Goal: Information Seeking & Learning: Learn about a topic

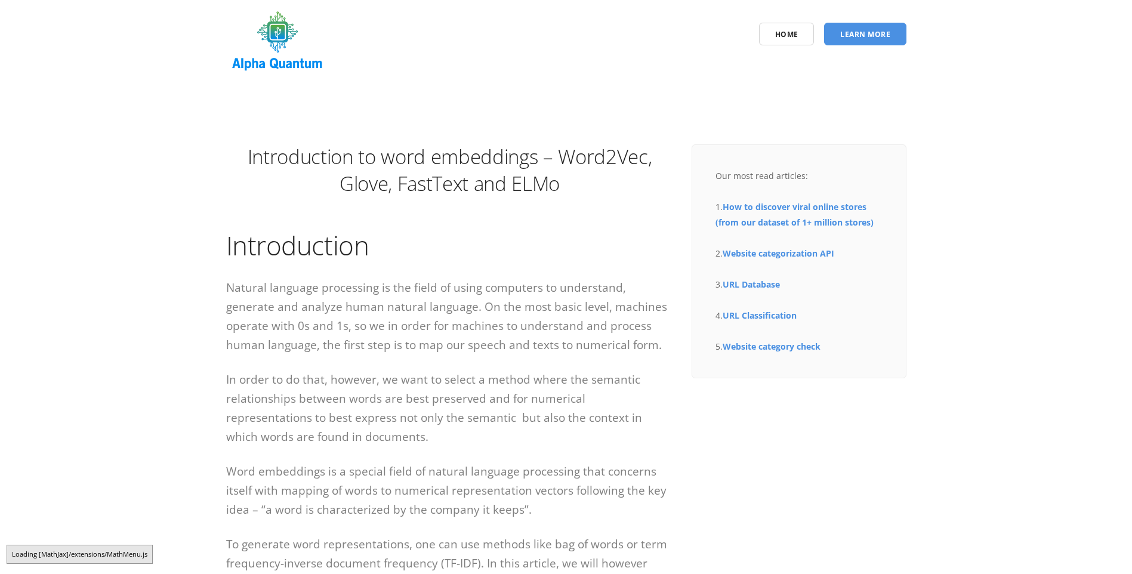
scroll to position [119, 0]
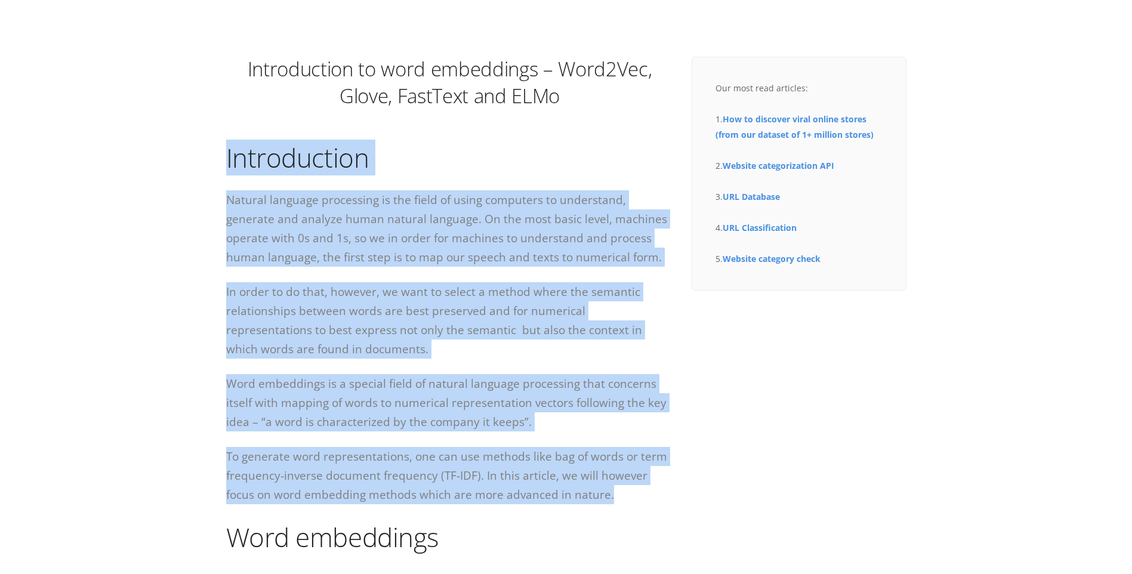
drag, startPoint x: 220, startPoint y: 163, endPoint x: 582, endPoint y: 488, distance: 486.1
drag, startPoint x: 582, startPoint y: 488, endPoint x: 414, endPoint y: 273, distance: 272.5
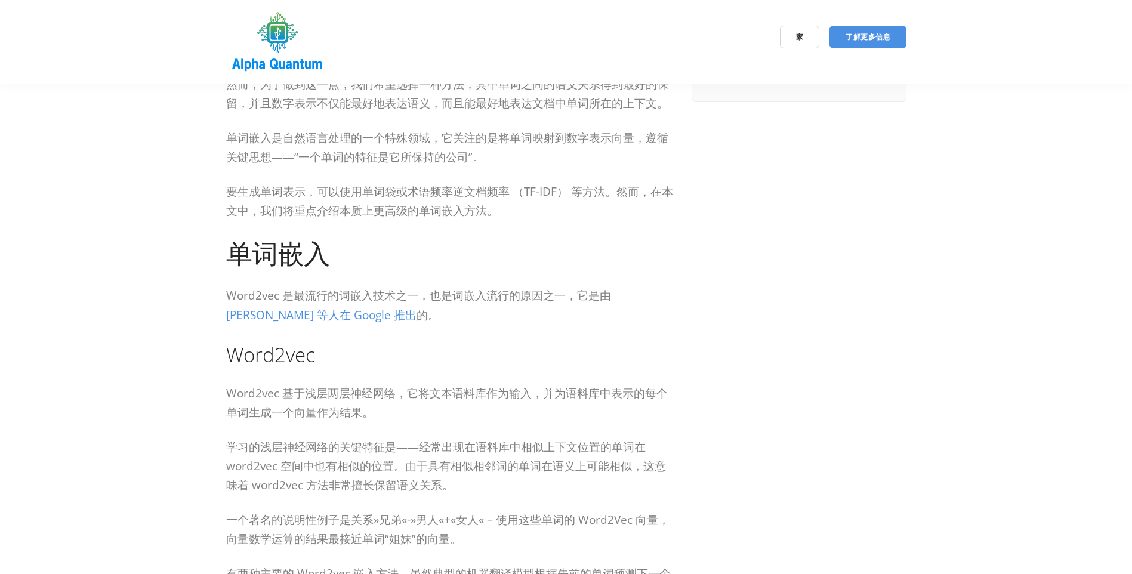
scroll to position [298, 0]
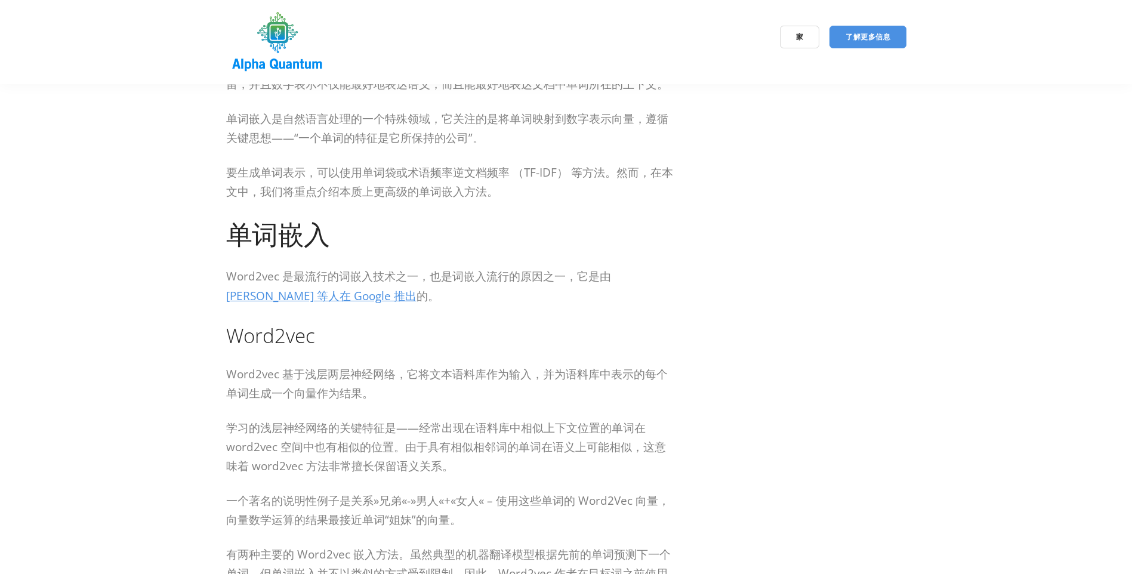
click at [465, 288] on p "Word2vec 是最流行的词嵌入技术之一，也是词嵌入流行的原因之一，它是由 [PERSON_NAME] 等人在 Google 推出 的。" at bounding box center [450, 287] width 448 height 40
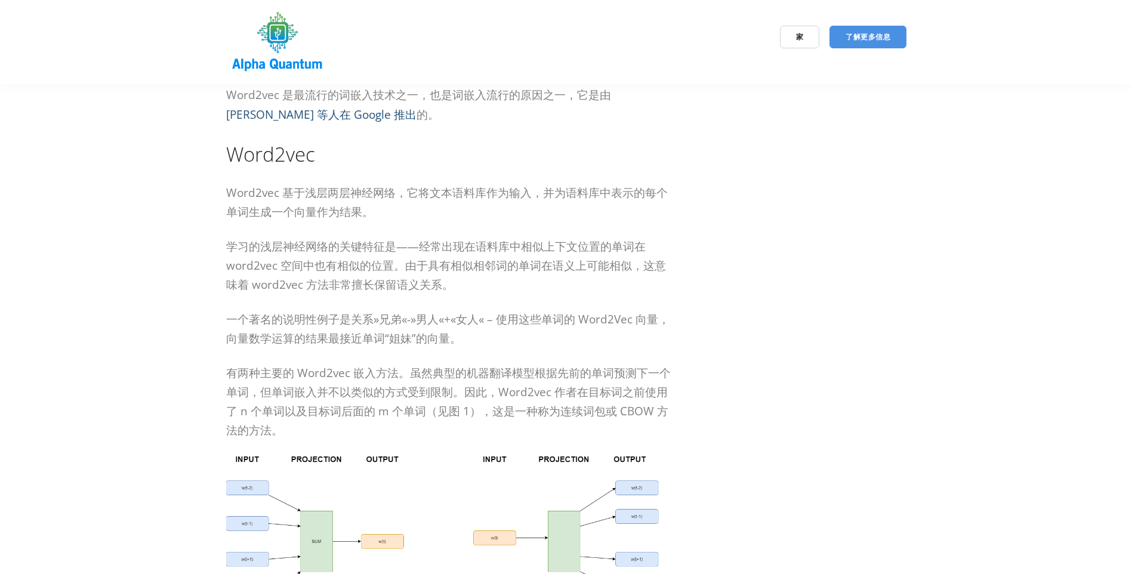
scroll to position [597, 0]
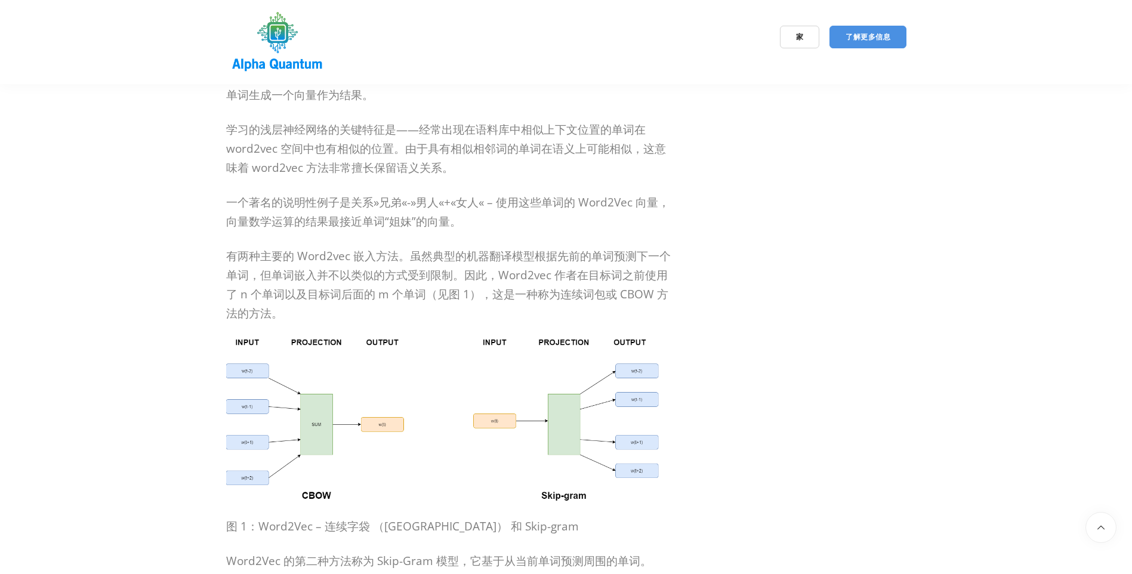
click at [402, 210] on p "一个著名的说明性例子是关系»兄弟«-»男人«+«女人« – 使用这些单词的 Word2Vec 向量，向量数学运算的结果最接近单词“姐妹”的向量。" at bounding box center [450, 212] width 448 height 38
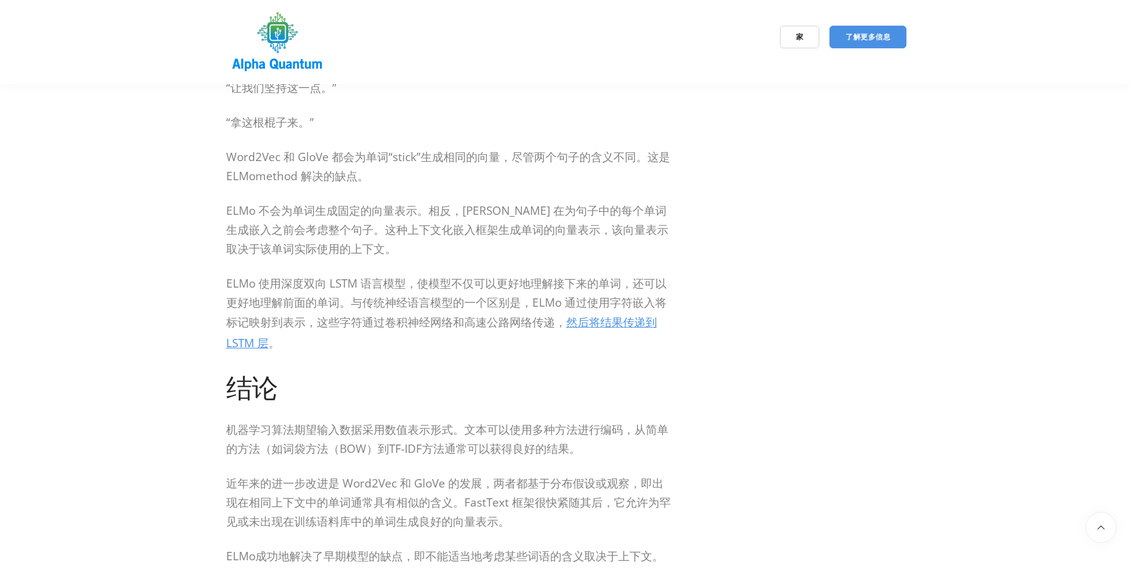
scroll to position [2209, 0]
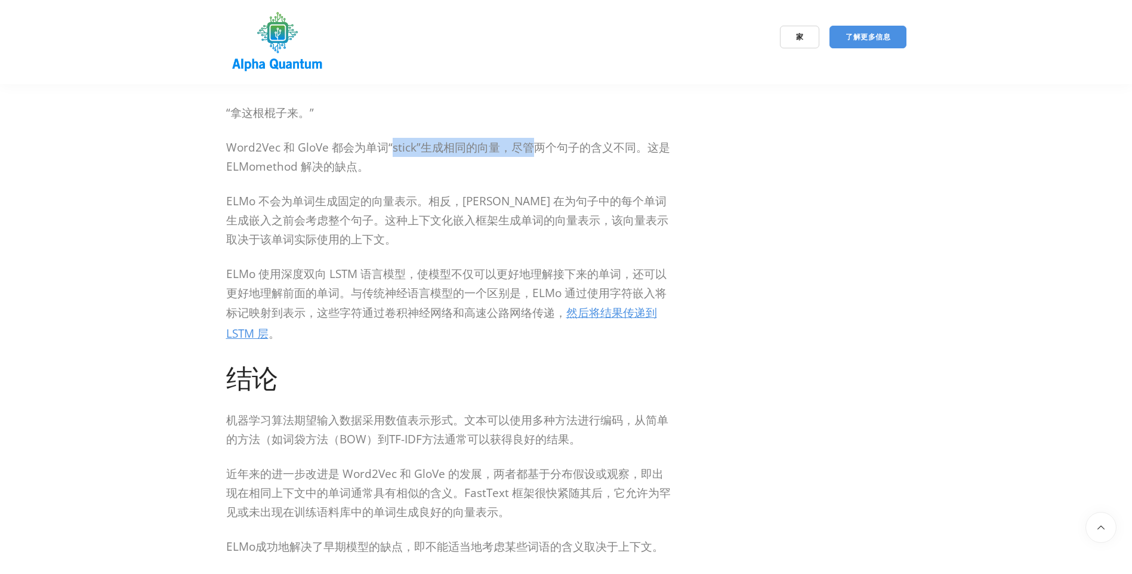
drag, startPoint x: 392, startPoint y: 121, endPoint x: 538, endPoint y: 127, distance: 147.0
click at [538, 138] on p "Word2Vec 和 GloVe 都会为单词“stick”生成相同的向量，尽管两个句子的含义不同。这是 ELMomethod 解决的缺点。" at bounding box center [450, 157] width 448 height 38
drag, startPoint x: 538, startPoint y: 127, endPoint x: 501, endPoint y: 180, distance: 65.1
drag, startPoint x: 402, startPoint y: 167, endPoint x: 409, endPoint y: 170, distance: 7.8
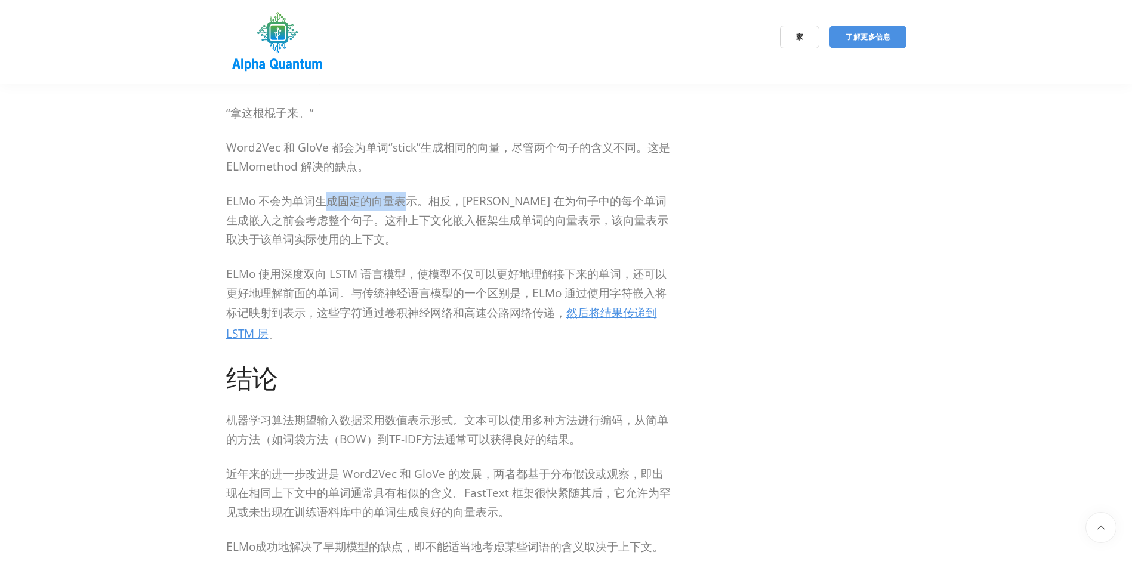
drag, startPoint x: 409, startPoint y: 170, endPoint x: 402, endPoint y: 224, distance: 54.3
click at [402, 221] on p "ELMo 不会为单词生成固定的向量表示。相反，[PERSON_NAME] 在为句子中的每个单词生成嵌入之前会考虑整个句子。这种上下文化嵌入框架生成单词的向量表…" at bounding box center [450, 220] width 448 height 57
drag, startPoint x: 276, startPoint y: 274, endPoint x: 356, endPoint y: 285, distance: 80.7
click at [356, 285] on p "ELMo 使用深度双向 LSTM 语言模型，使模型不仅可以更好地理解接下来的单词，还可以更好地理解前面的单词。与传统神经语言模型的一个区别是，ELMo 通过使…" at bounding box center [450, 304] width 448 height 81
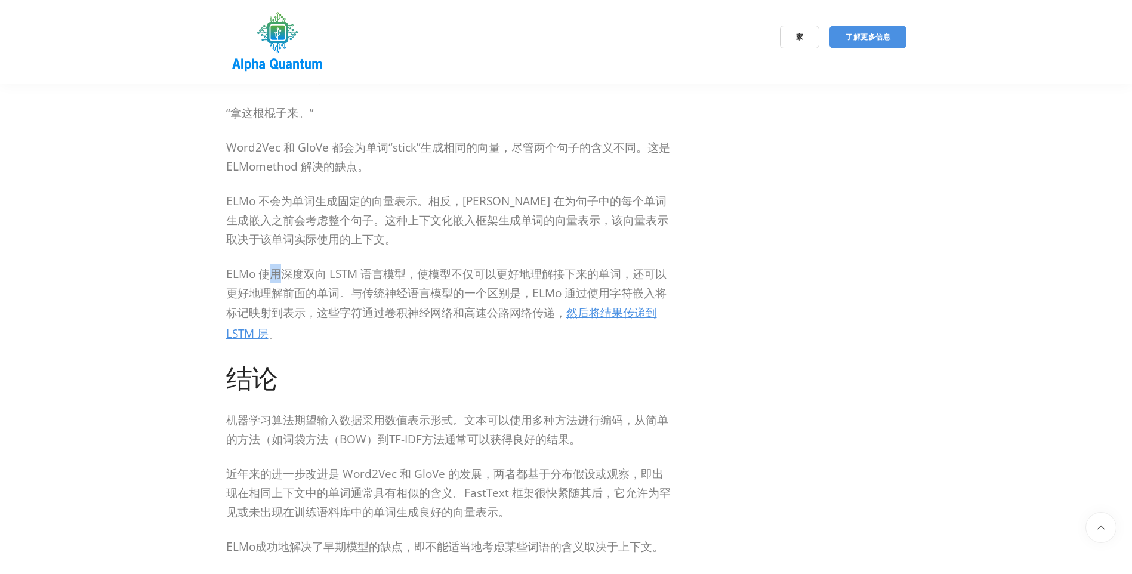
drag, startPoint x: 356, startPoint y: 285, endPoint x: 278, endPoint y: 262, distance: 82.0
click at [278, 264] on p "ELMo 使用深度双向 LSTM 语言模型，使模型不仅可以更好地理解接下来的单词，还可以更好地理解前面的单词。与传统神经语言模型的一个区别是，ELMo 通过使…" at bounding box center [450, 304] width 448 height 81
drag, startPoint x: 278, startPoint y: 262, endPoint x: 457, endPoint y: 284, distance: 180.9
click at [457, 284] on p "ELMo 使用深度双向 LSTM 语言模型，使模型不仅可以更好地理解接下来的单词，还可以更好地理解前面的单词。与传统神经语言模型的一个区别是，ELMo 通过使…" at bounding box center [450, 304] width 448 height 81
drag, startPoint x: 457, startPoint y: 284, endPoint x: 327, endPoint y: 303, distance: 131.6
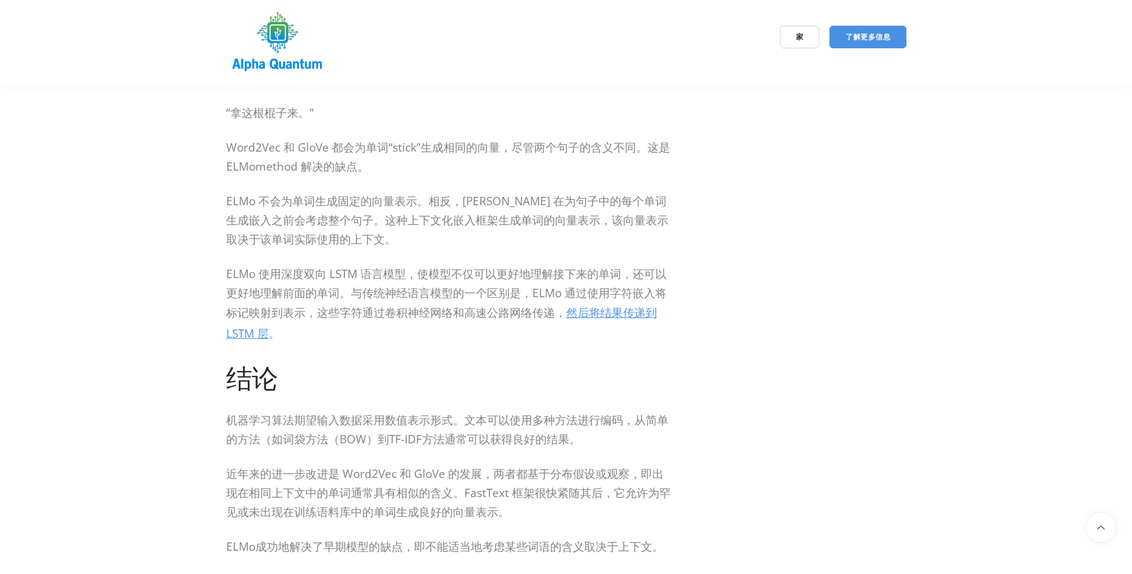
click at [327, 303] on p "ELMo 使用深度双向 LSTM 语言模型，使模型不仅可以更好地理解接下来的单词，还可以更好地理解前面的单词。与传统神经语言模型的一个区别是，ELMo 通过使…" at bounding box center [450, 304] width 448 height 81
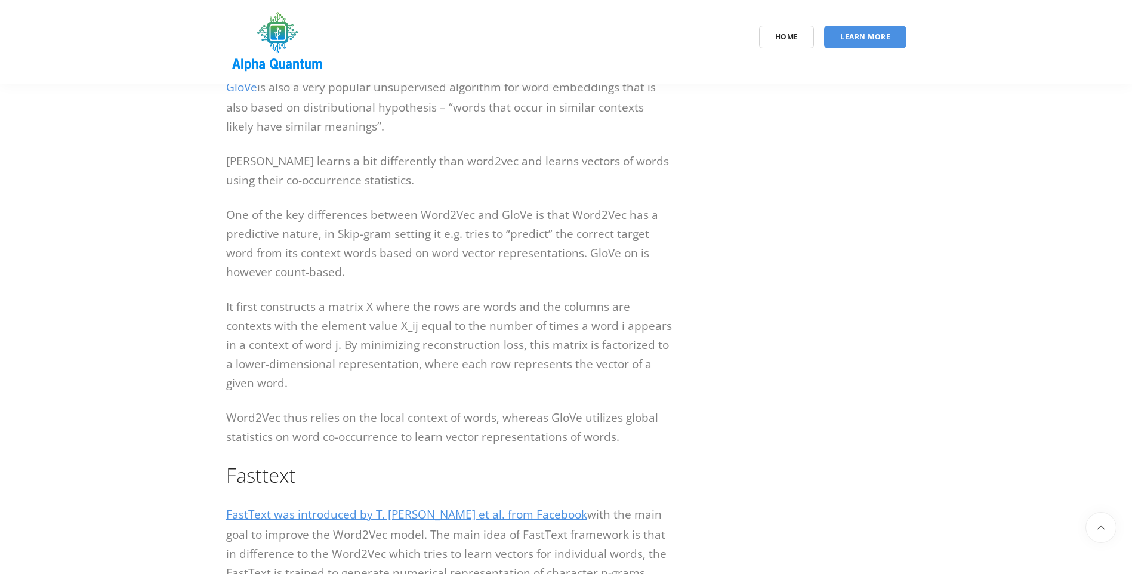
scroll to position [2037, 0]
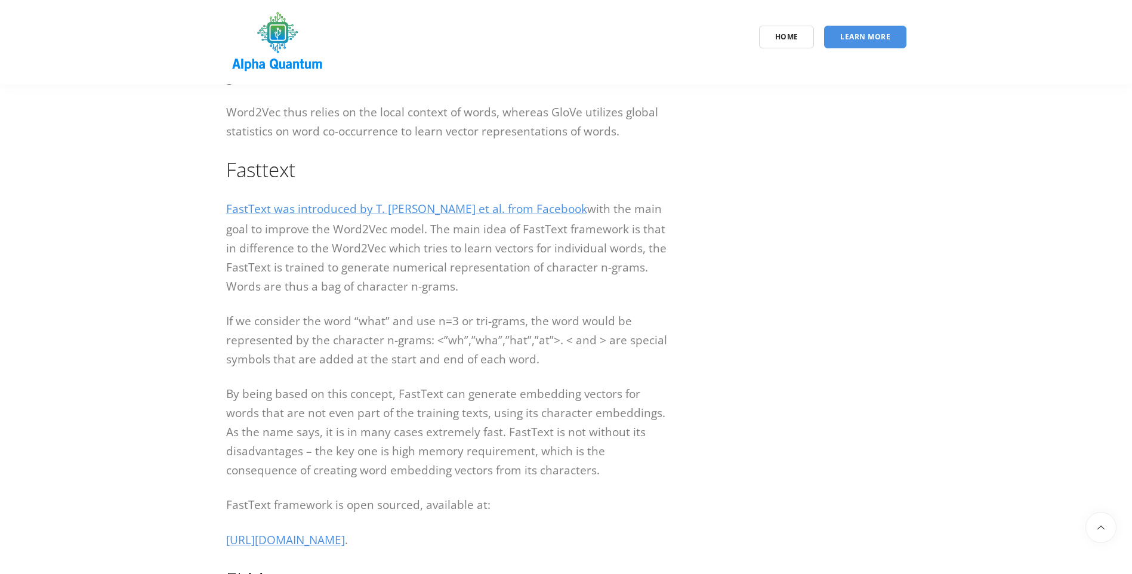
click at [431, 243] on p "FastText was introduced by T. [PERSON_NAME] et al. from Facebook with the main …" at bounding box center [450, 247] width 448 height 97
